Goal: Information Seeking & Learning: Learn about a topic

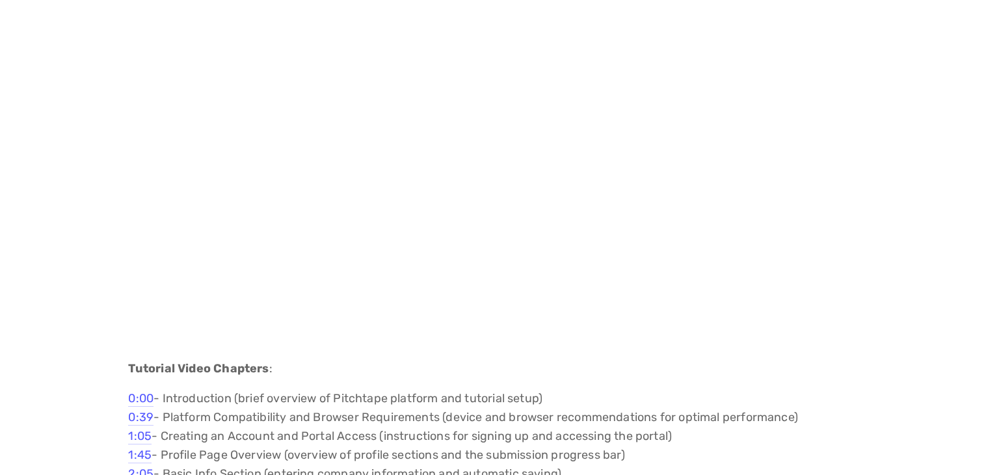
scroll to position [1324, 0]
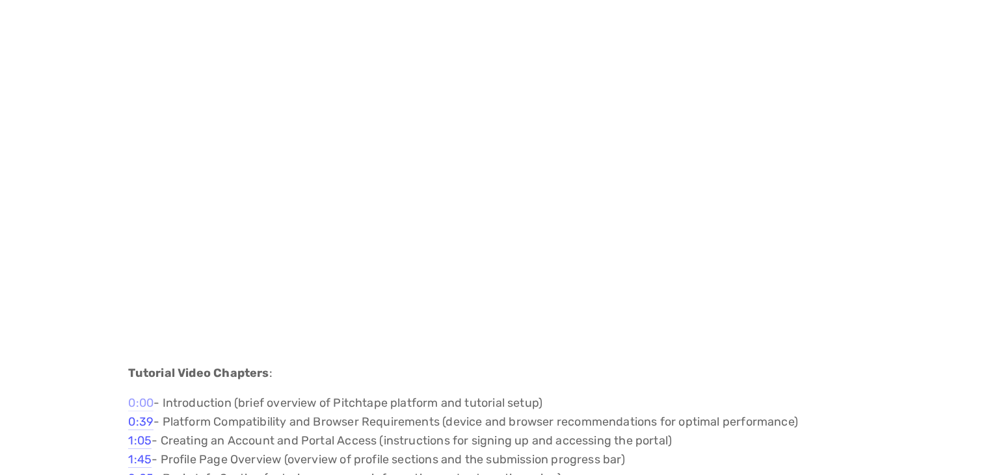
click at [142, 404] on link "0:00" at bounding box center [140, 404] width 25 height 16
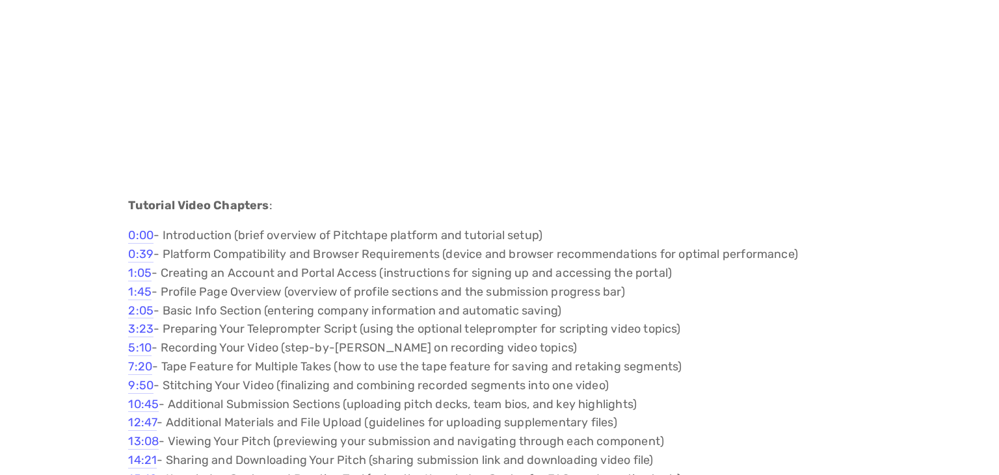
scroll to position [1496, 0]
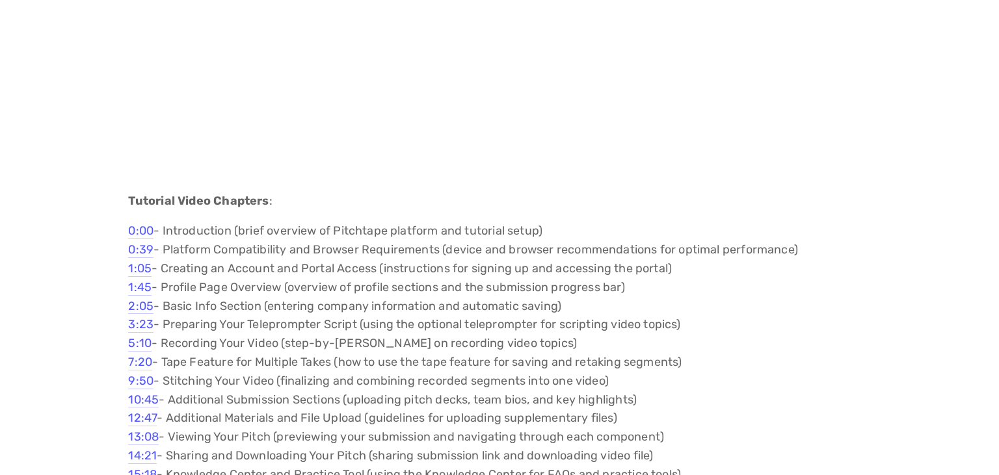
scroll to position [1496, 0]
click at [145, 345] on link "5:10" at bounding box center [139, 344] width 23 height 16
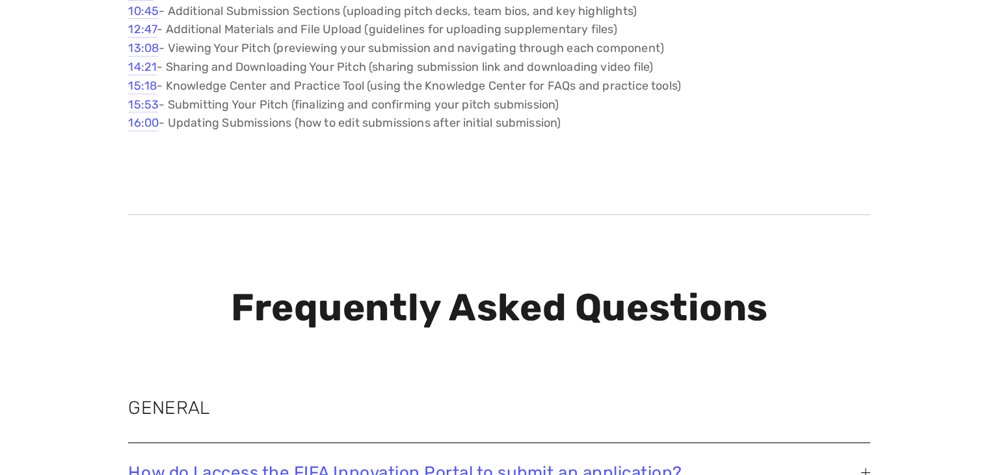
scroll to position [2215, 0]
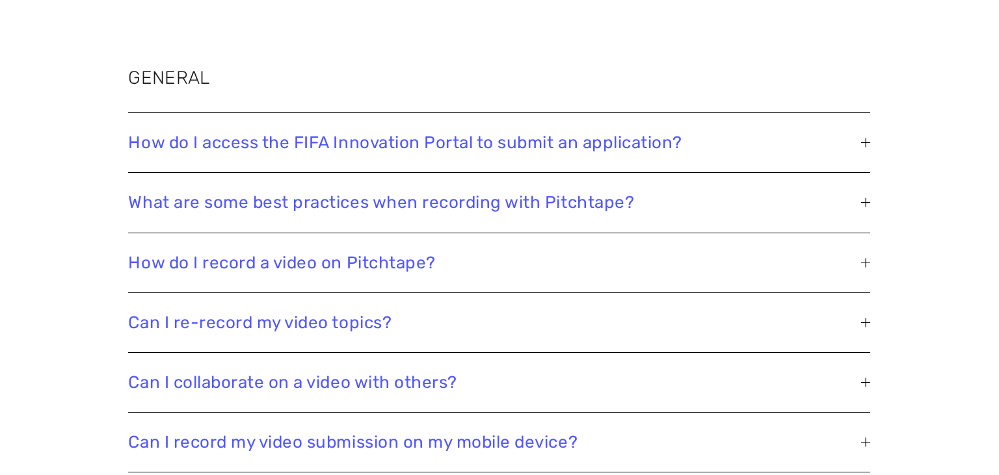
click at [865, 200] on div at bounding box center [865, 202] width 9 height 9
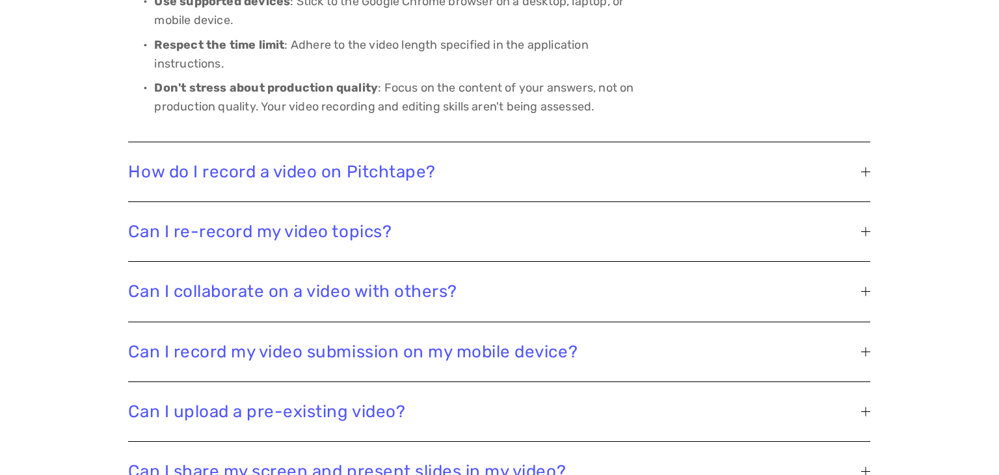
scroll to position [2620, 0]
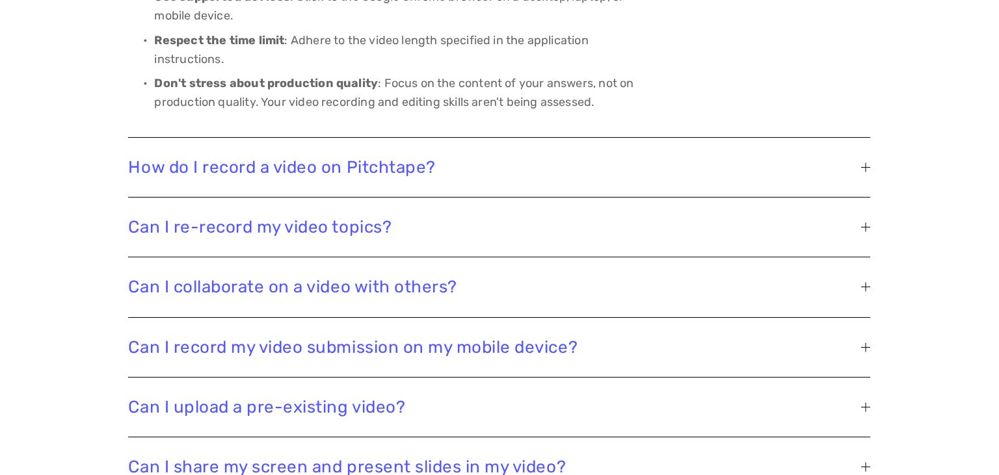
click at [865, 169] on div at bounding box center [865, 167] width 9 height 9
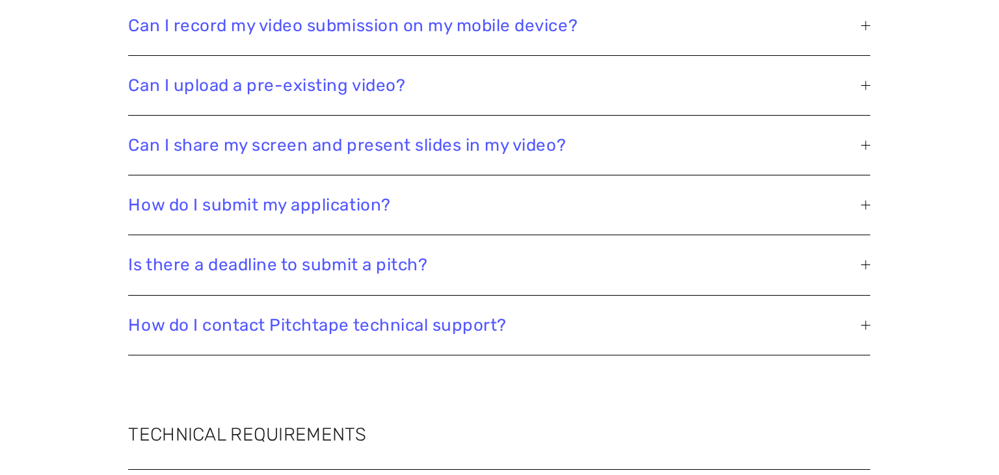
scroll to position [2728, 0]
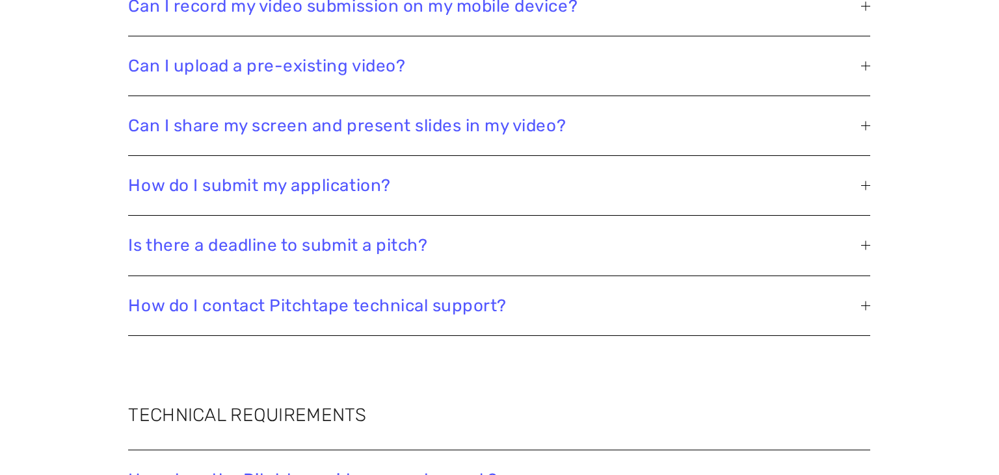
click at [867, 244] on div at bounding box center [865, 245] width 9 height 9
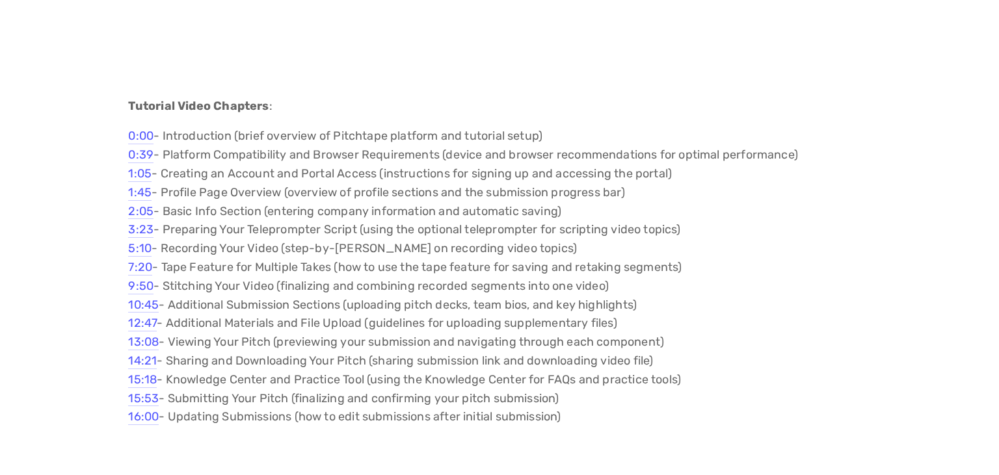
scroll to position [1596, 0]
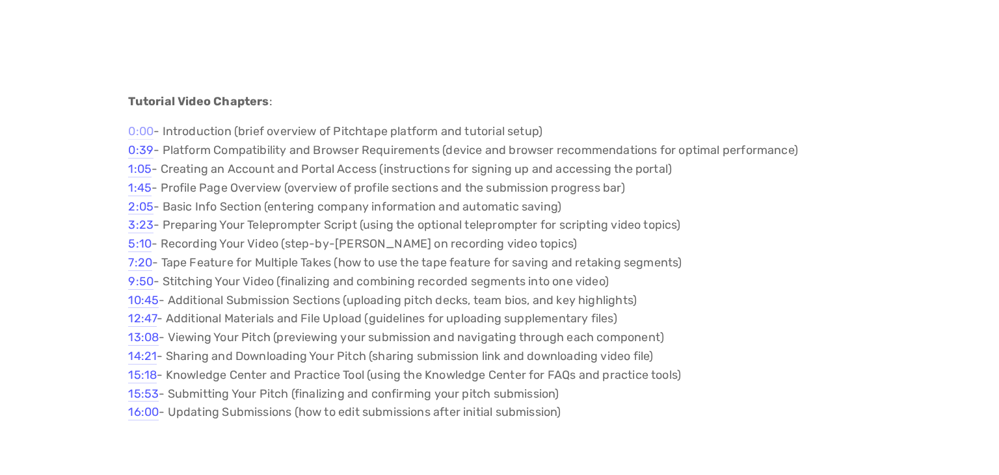
click at [146, 133] on link "0:00" at bounding box center [140, 132] width 25 height 16
